Goal: Information Seeking & Learning: Learn about a topic

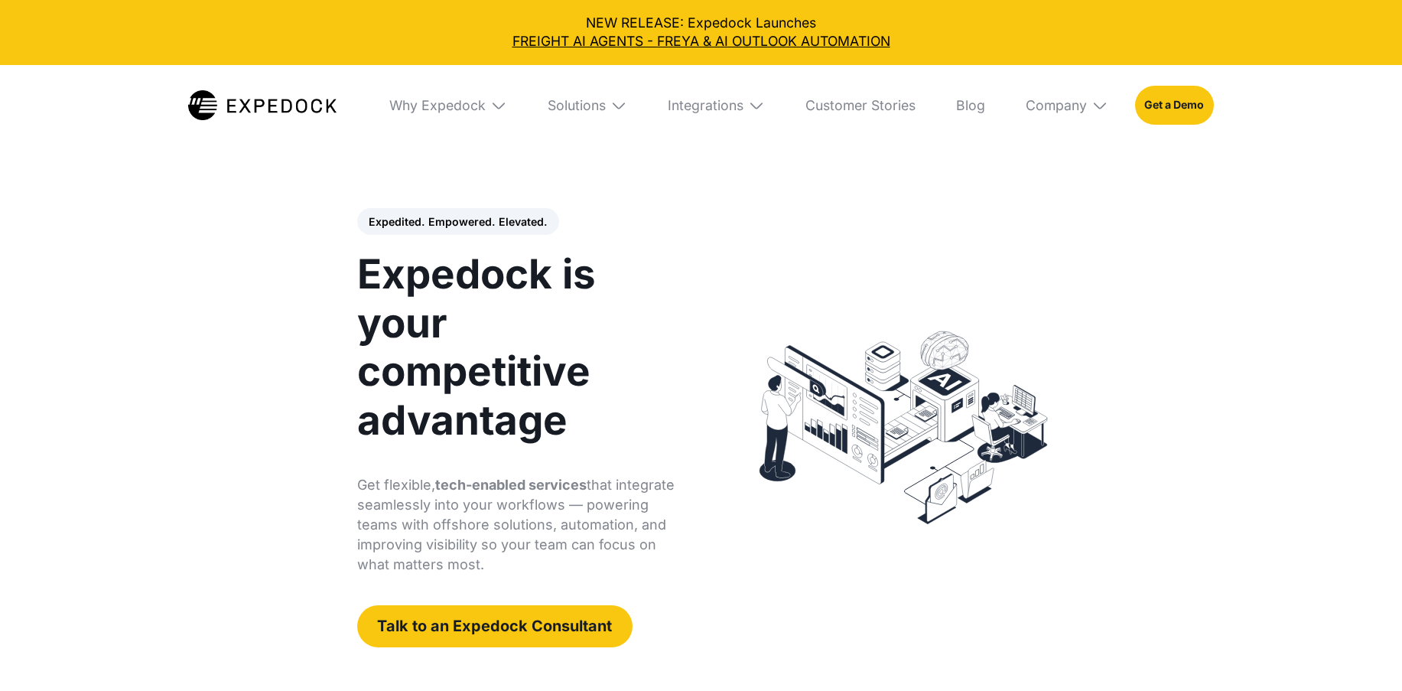
select select
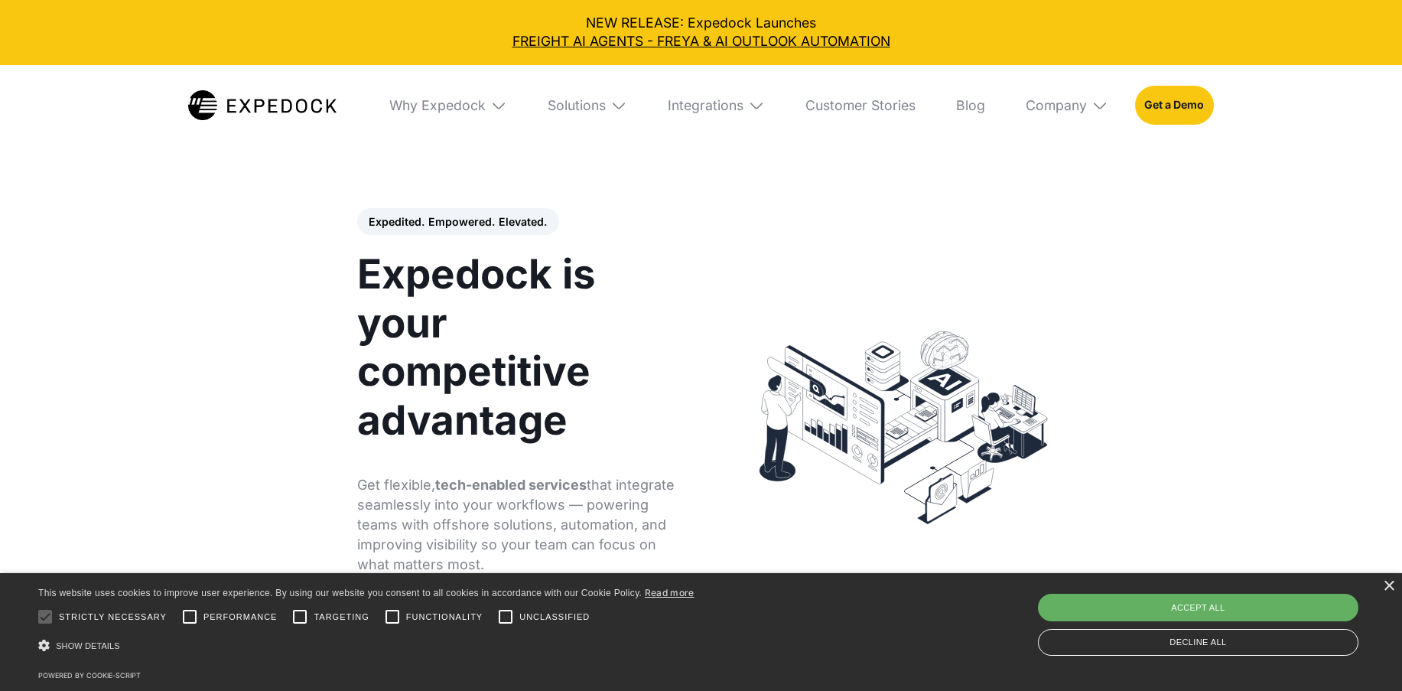
click at [1190, 604] on div "Accept all" at bounding box center [1198, 607] width 320 height 28
checkbox input "true"
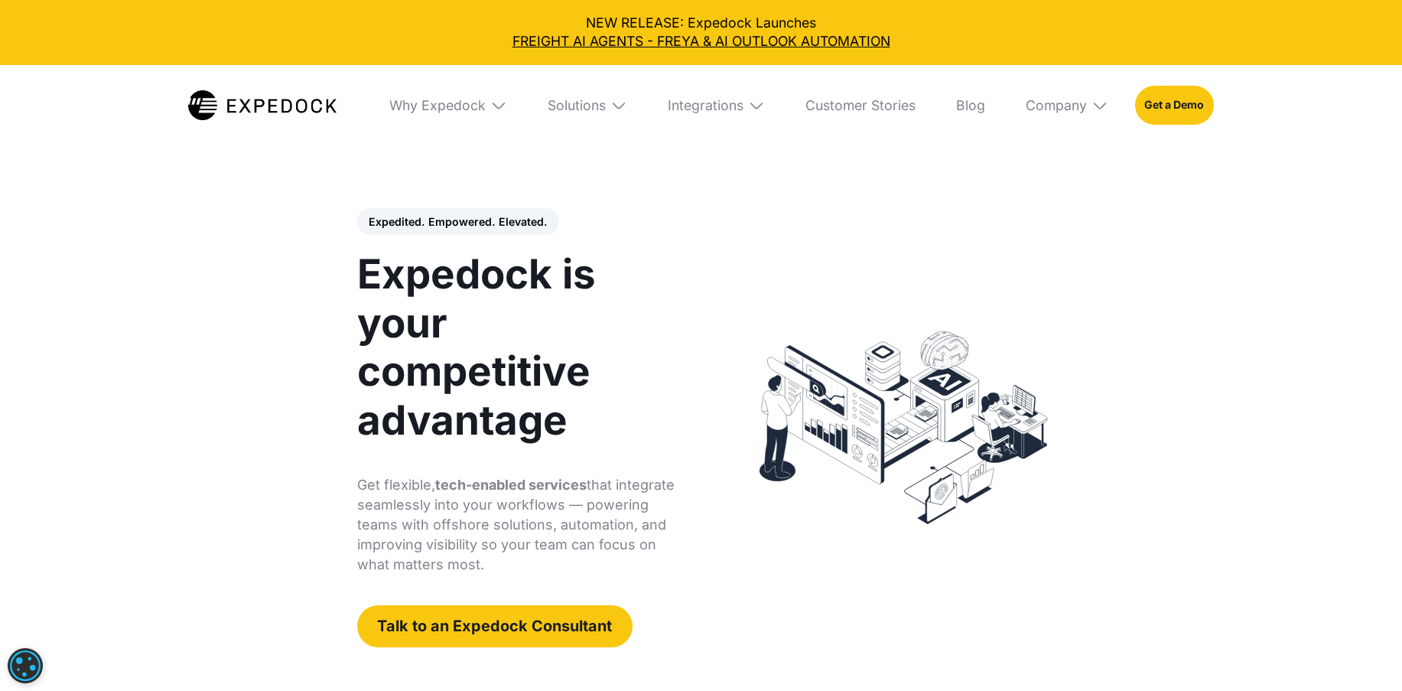
click at [497, 102] on img at bounding box center [498, 105] width 17 height 17
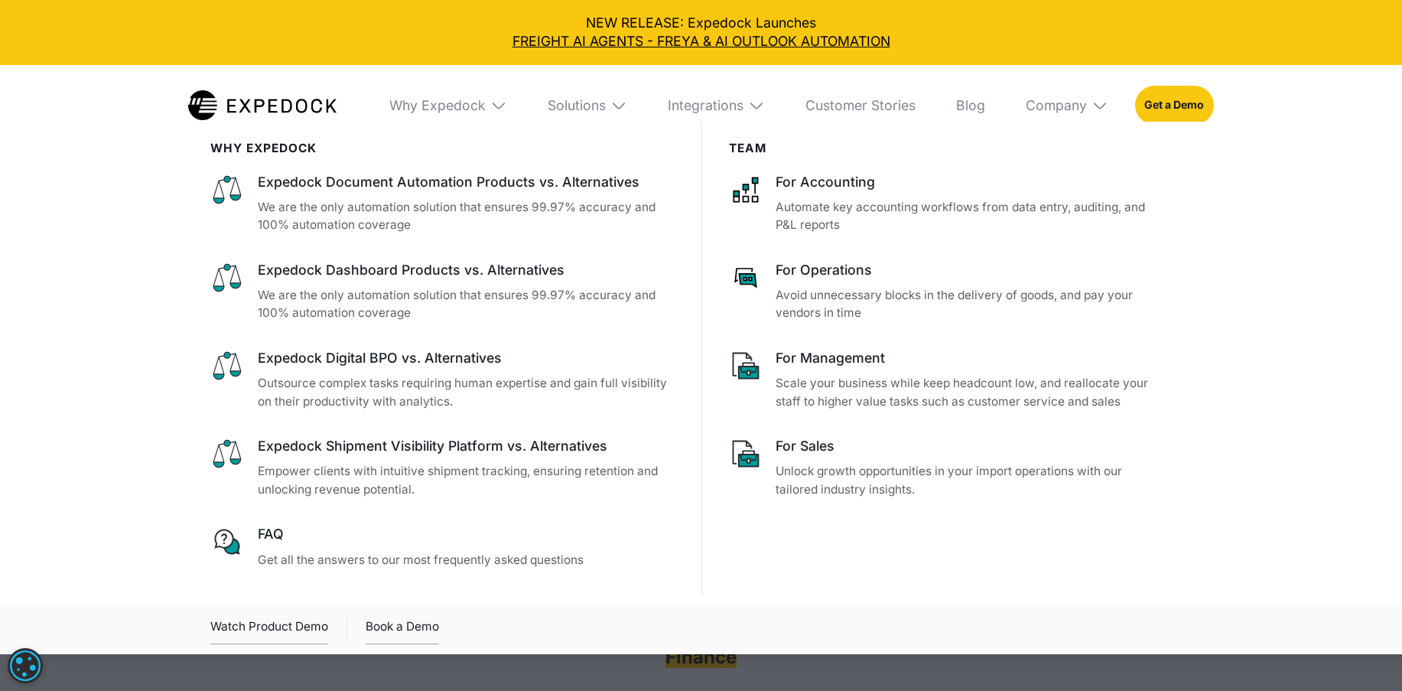
click at [497, 102] on img at bounding box center [498, 105] width 17 height 17
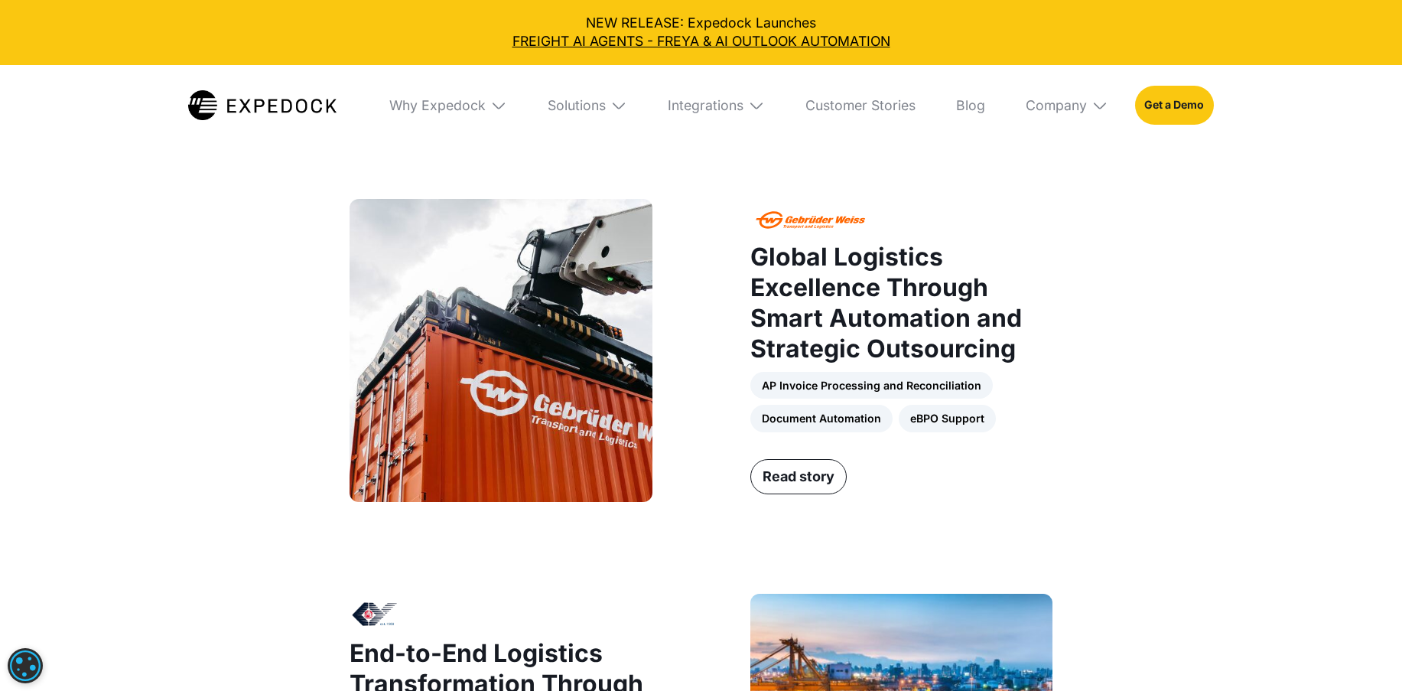
scroll to position [1149, 0]
click at [831, 470] on link "Read story" at bounding box center [798, 475] width 96 height 35
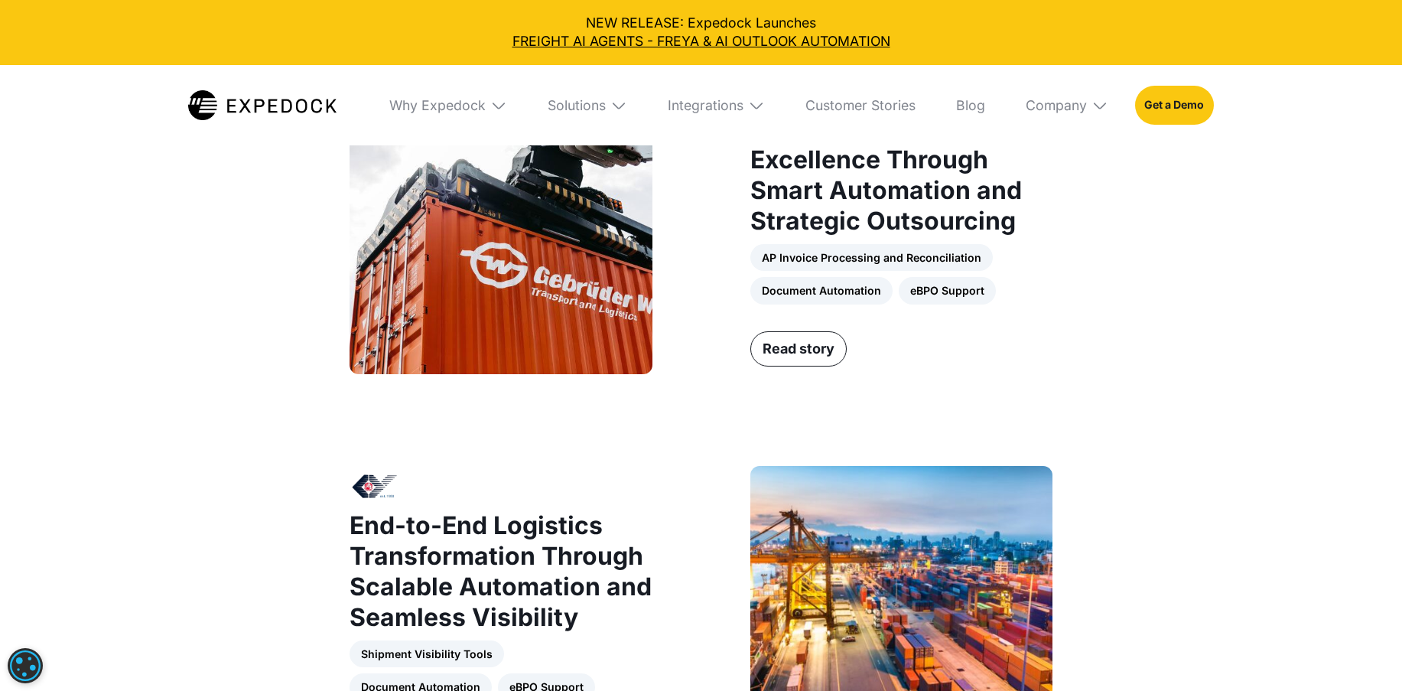
scroll to position [1277, 0]
drag, startPoint x: 765, startPoint y: 262, endPoint x: 973, endPoint y: 263, distance: 208.0
click at [973, 263] on div "AP Invoice Processing and Reconciliation Document Automation eBPO Support" at bounding box center [901, 273] width 303 height 60
drag, startPoint x: 766, startPoint y: 294, endPoint x: 875, endPoint y: 294, distance: 108.6
click at [875, 294] on div "AP Invoice Processing and Reconciliation Document Automation eBPO Support" at bounding box center [901, 273] width 303 height 60
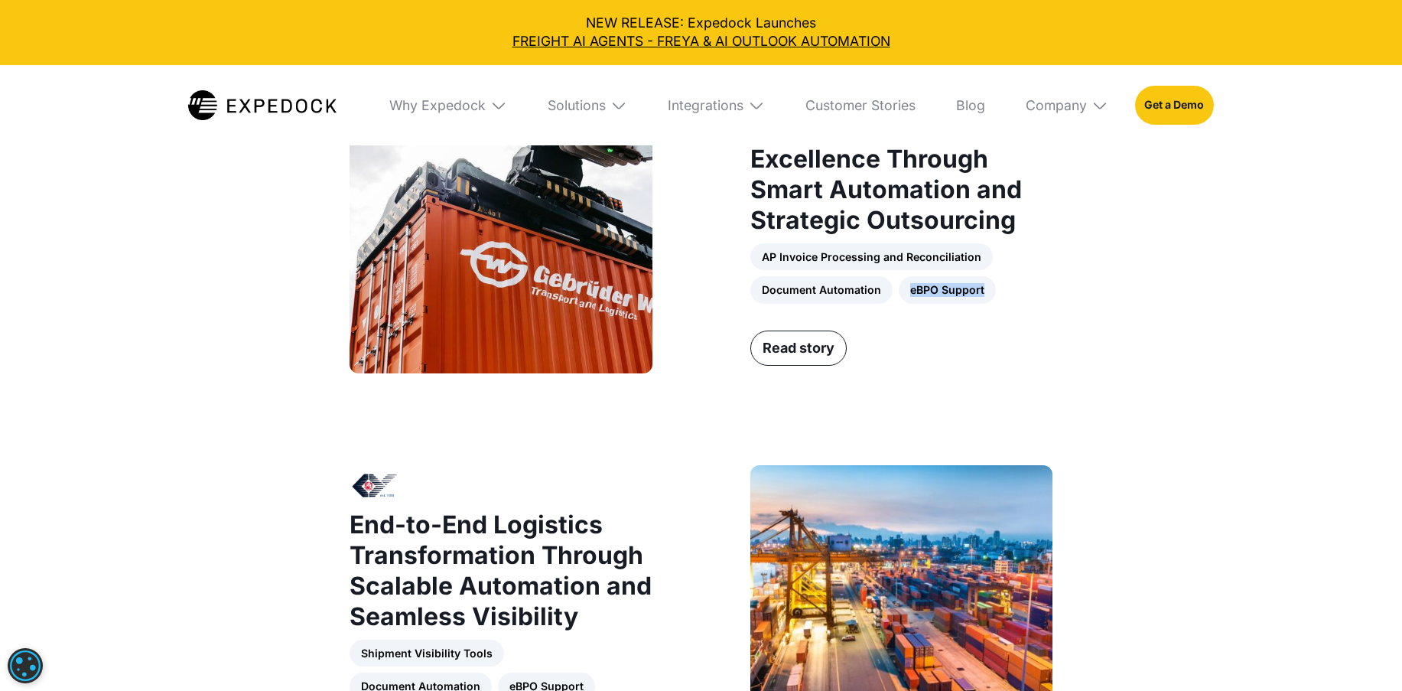
drag, startPoint x: 910, startPoint y: 294, endPoint x: 993, endPoint y: 291, distance: 83.4
click at [993, 291] on div "AP Invoice Processing and Reconciliation Document Automation eBPO Support" at bounding box center [901, 273] width 303 height 60
click at [1000, 304] on div "AP Invoice Processing and Reconciliation Document Automation eBPO Support" at bounding box center [901, 273] width 303 height 60
drag, startPoint x: 760, startPoint y: 264, endPoint x: 1006, endPoint y: 292, distance: 247.9
click at [981, 256] on div "AP Invoice Processing and Reconciliation Document Automation eBPO Support" at bounding box center [901, 273] width 303 height 60
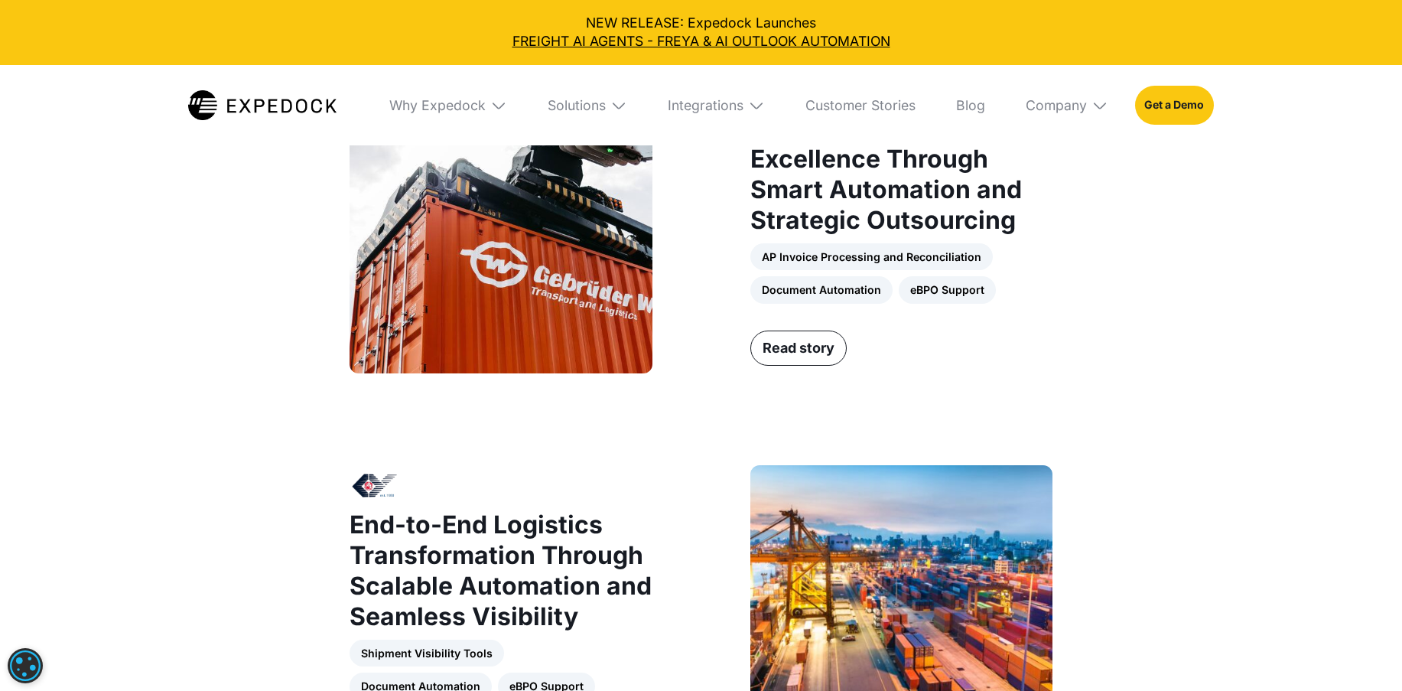
click at [1029, 320] on div "Global Logistics Excellence Through Smart Automation and Strategic Outsourcing …" at bounding box center [901, 204] width 303 height 252
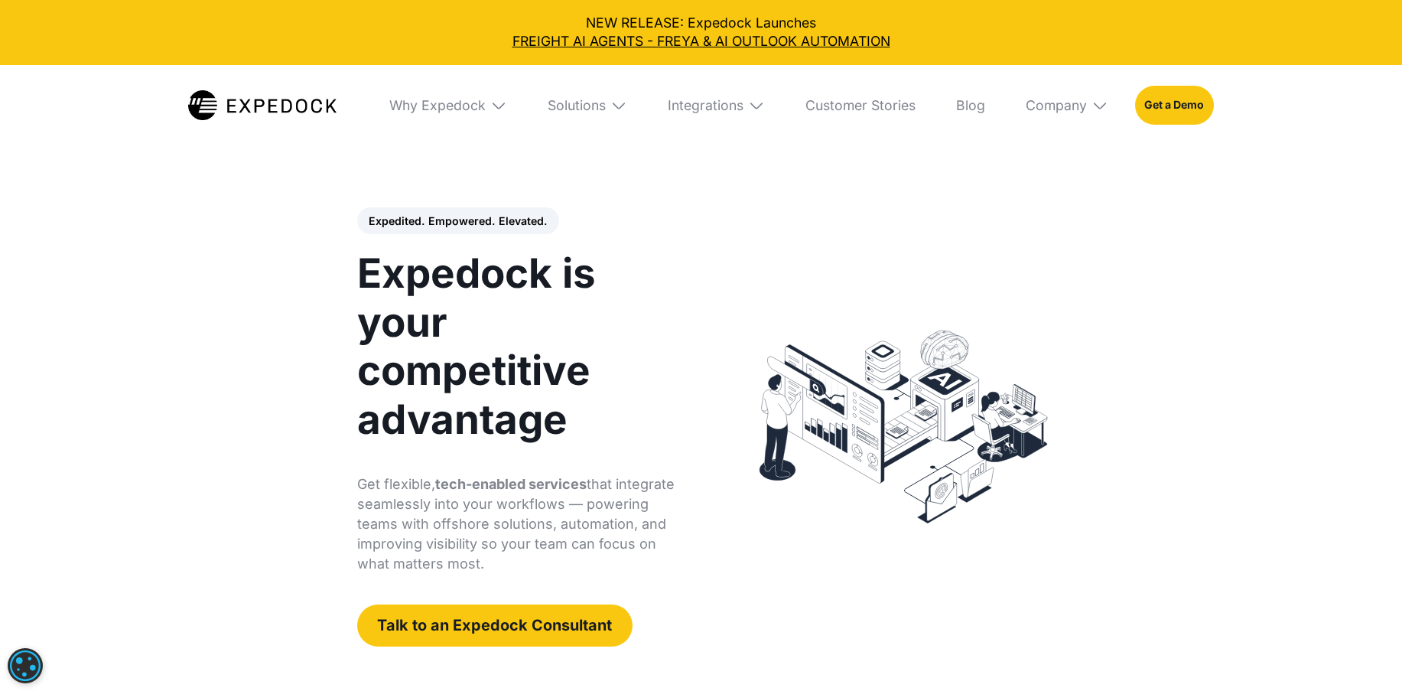
scroll to position [0, 0]
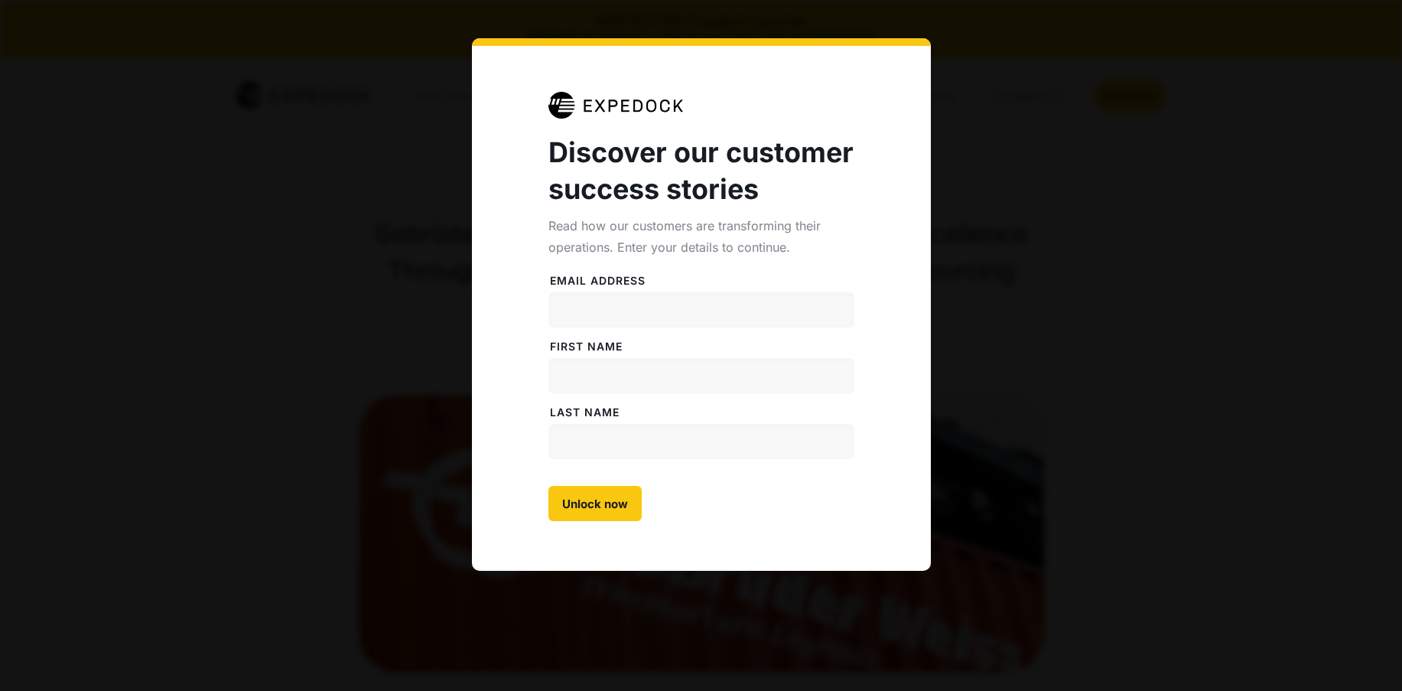
select select
